Goal: Information Seeking & Learning: Compare options

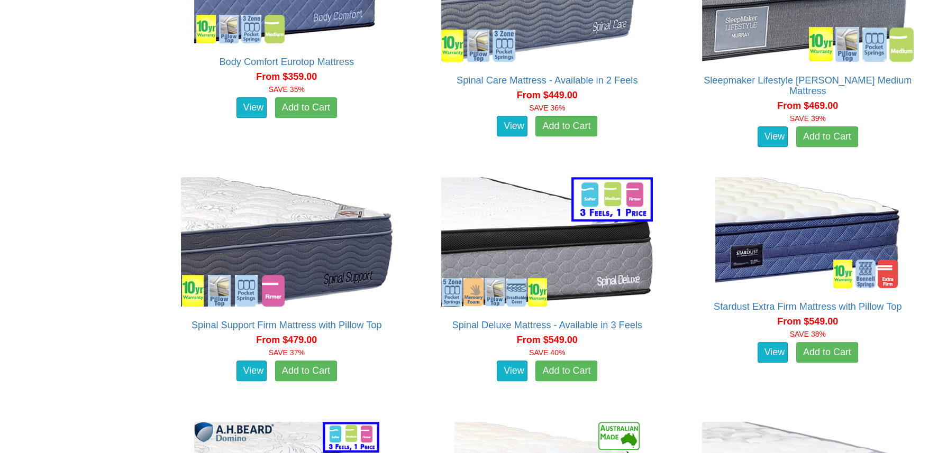
scroll to position [1217, 0]
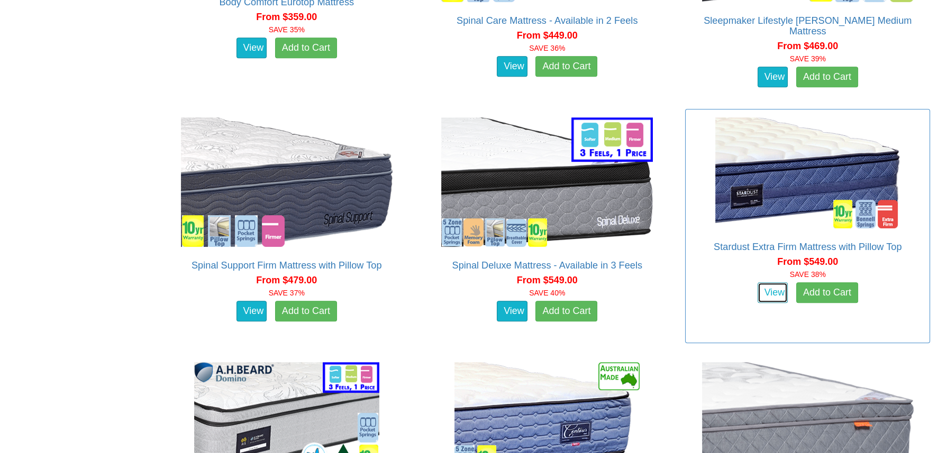
click at [771, 294] on link "View" at bounding box center [773, 293] width 31 height 21
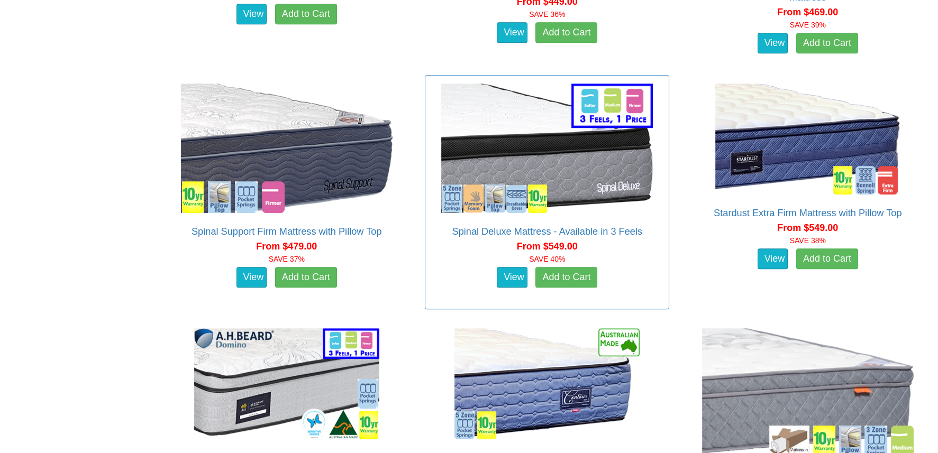
scroll to position [1375, 0]
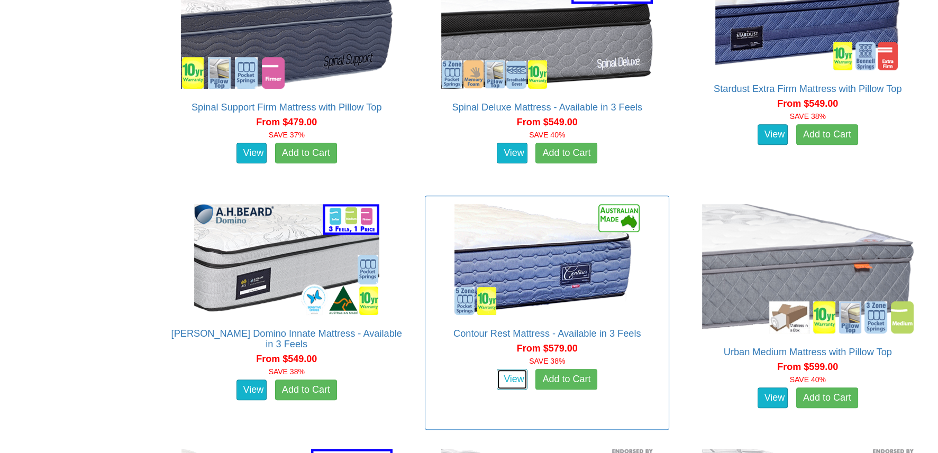
click at [522, 383] on link "View" at bounding box center [512, 379] width 31 height 21
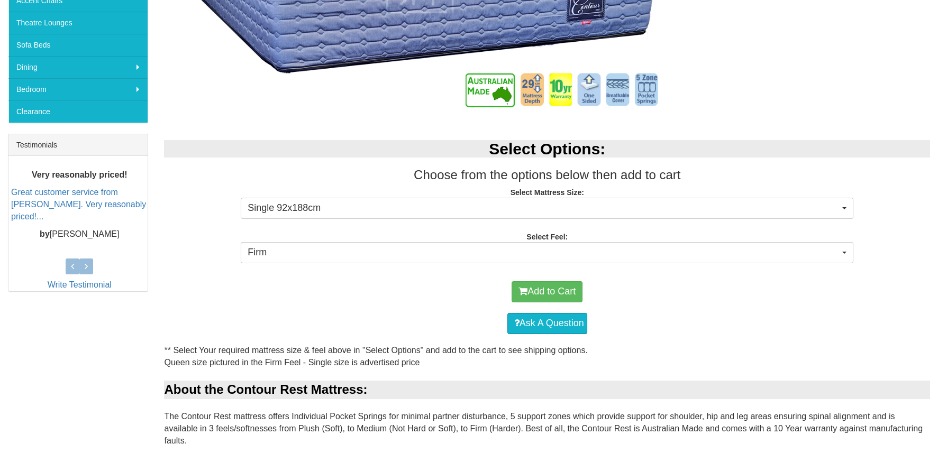
scroll to position [317, 0]
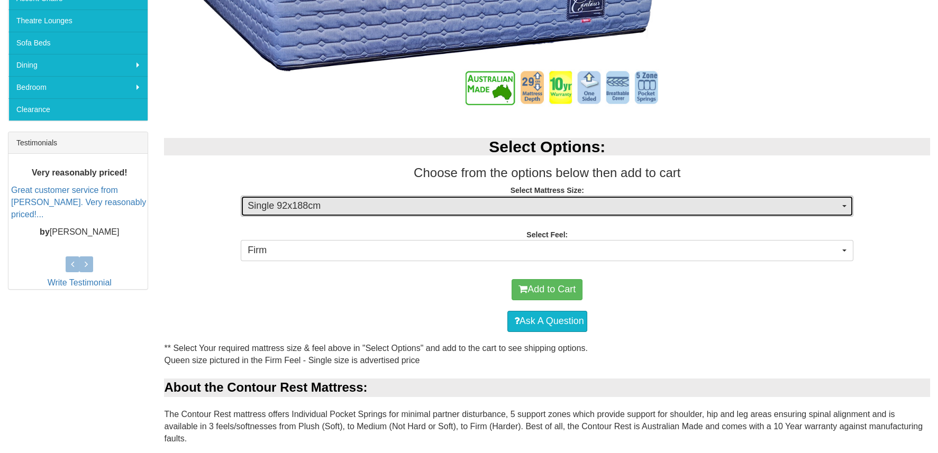
click at [846, 207] on span "button" at bounding box center [844, 206] width 4 height 2
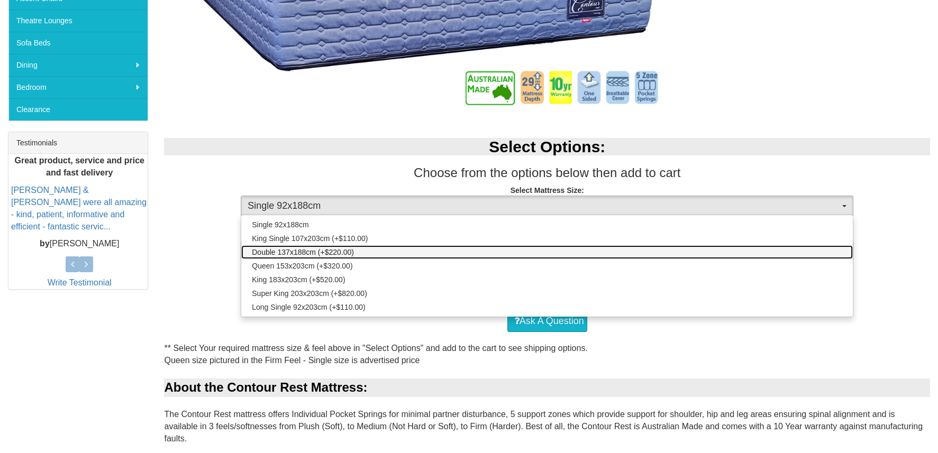
click at [370, 258] on link "Double 137x188cm (+$220.00)" at bounding box center [547, 253] width 612 height 14
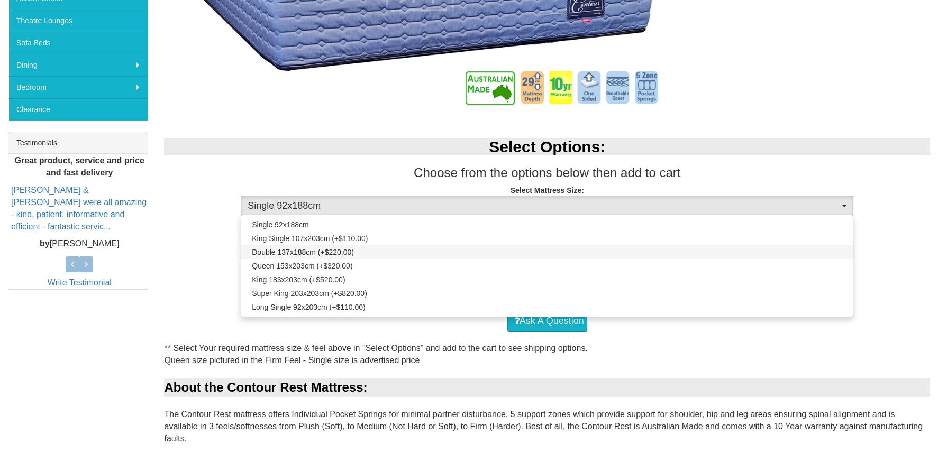
select select "1875"
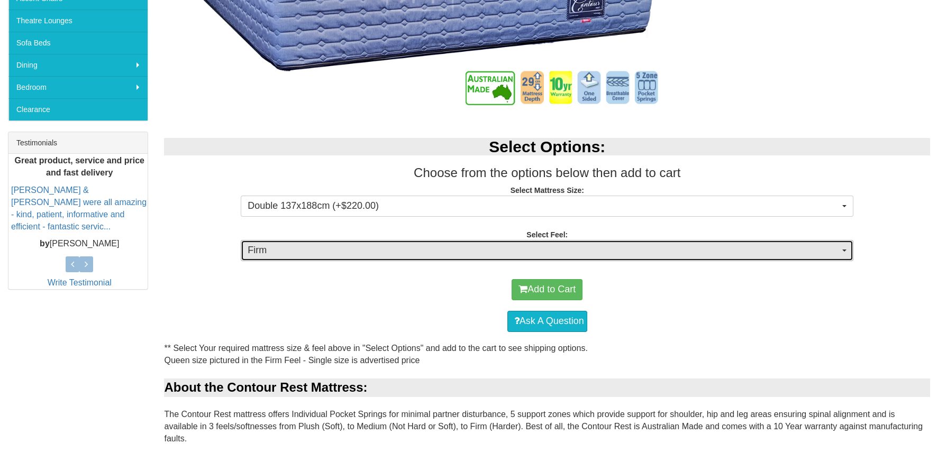
click at [850, 251] on button "Firm" at bounding box center [547, 250] width 613 height 21
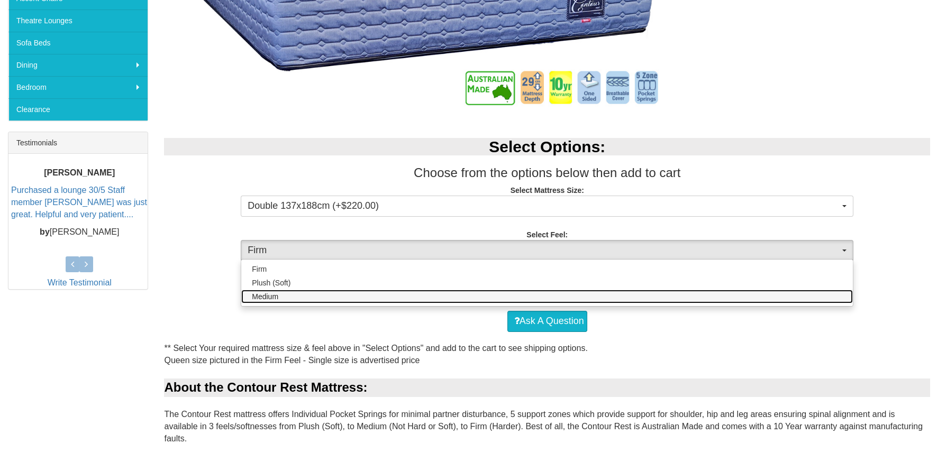
click at [271, 294] on span "Medium" at bounding box center [265, 297] width 26 height 11
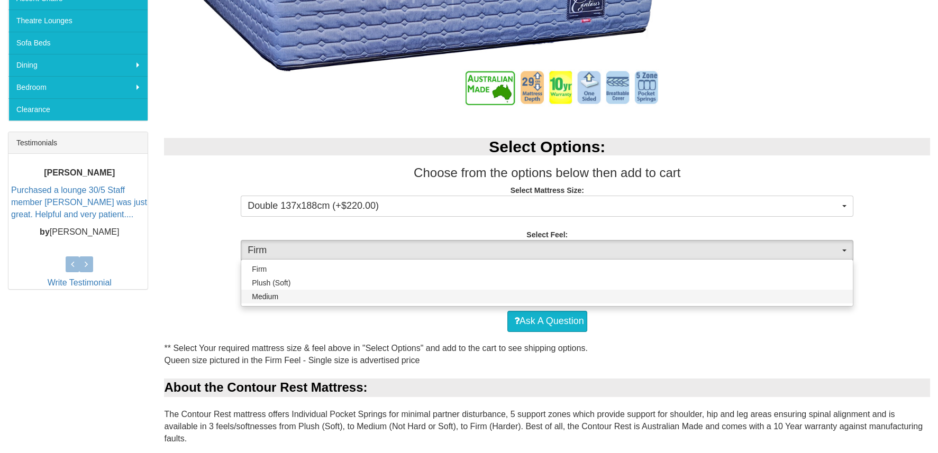
select select "1380"
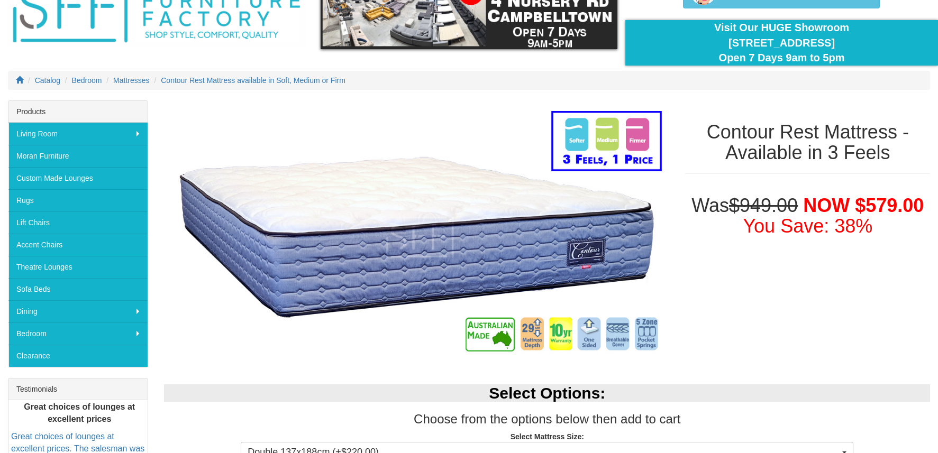
scroll to position [52, 0]
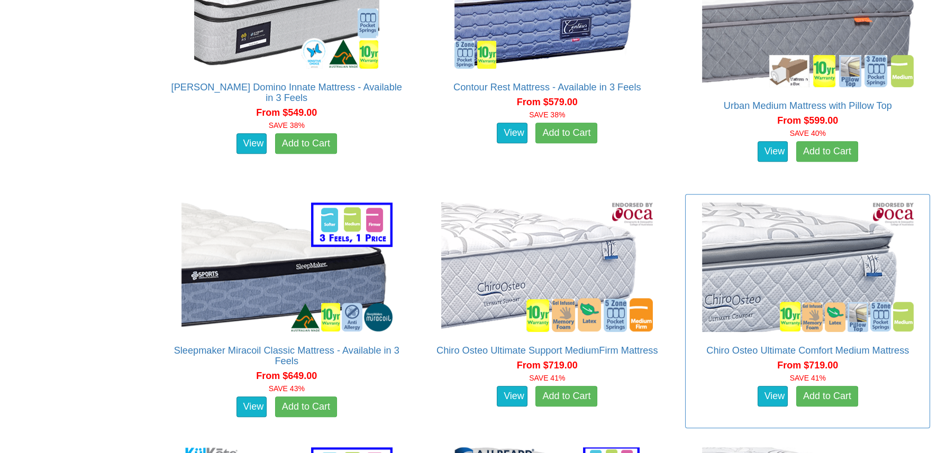
scroll to position [1640, 0]
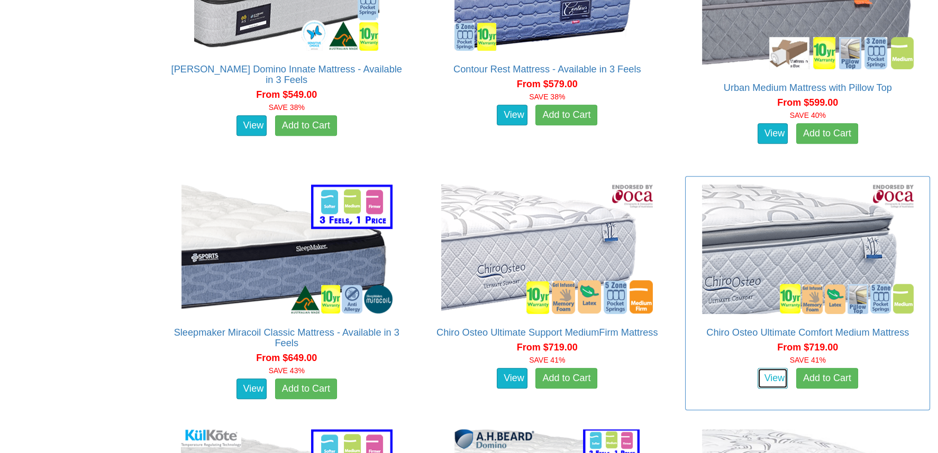
click at [759, 374] on link "View" at bounding box center [773, 378] width 31 height 21
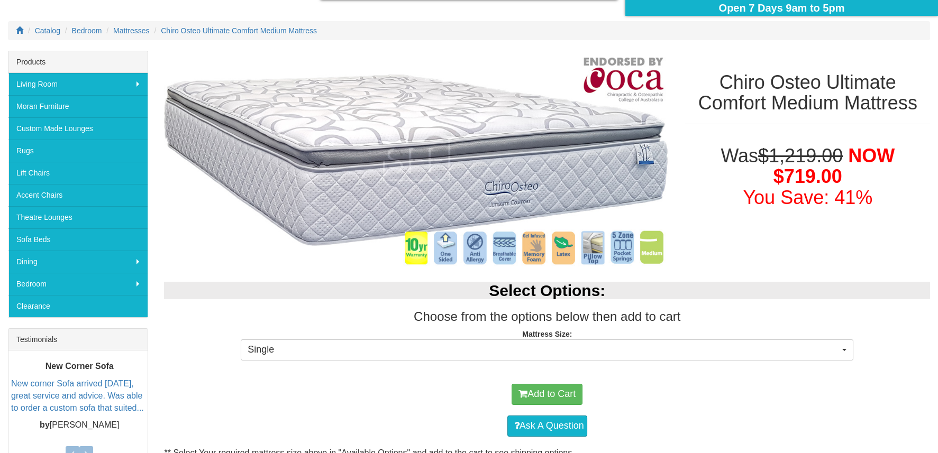
scroll to position [159, 0]
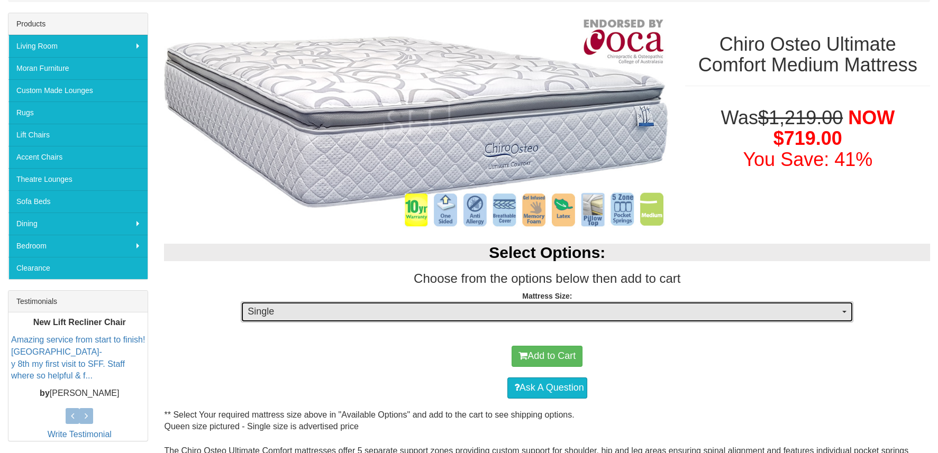
click at [844, 307] on button "Single" at bounding box center [547, 312] width 613 height 21
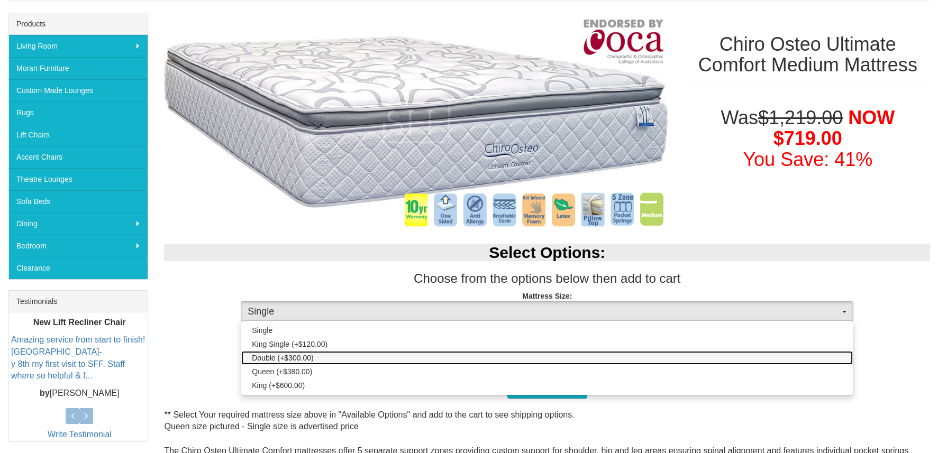
click at [282, 359] on span "Double (+$300.00)" at bounding box center [282, 358] width 61 height 11
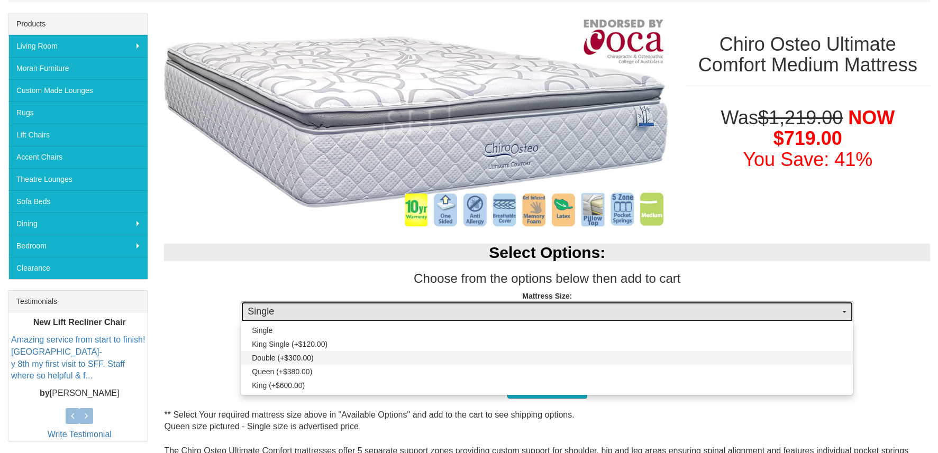
select select "188"
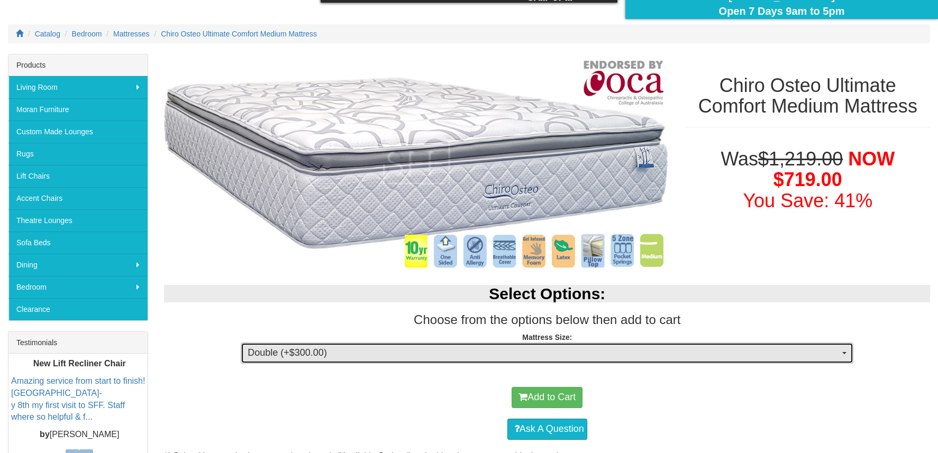
scroll to position [105, 0]
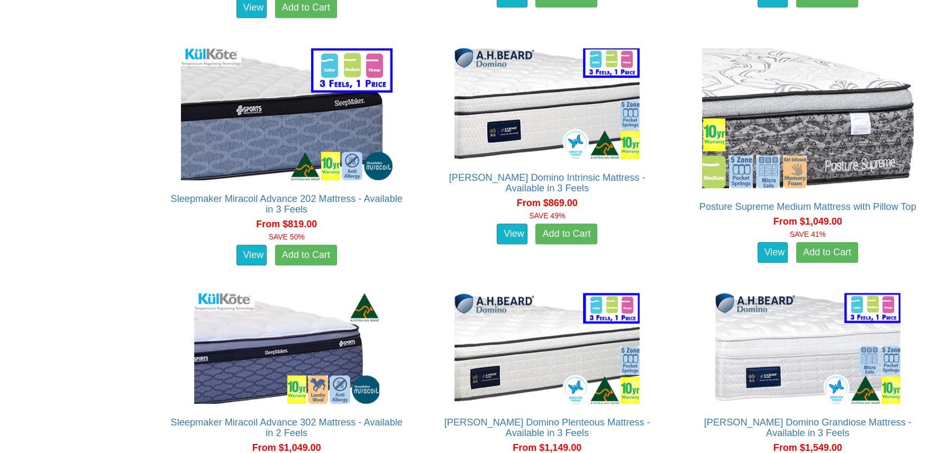
scroll to position [2116, 0]
